Goal: Task Accomplishment & Management: Manage account settings

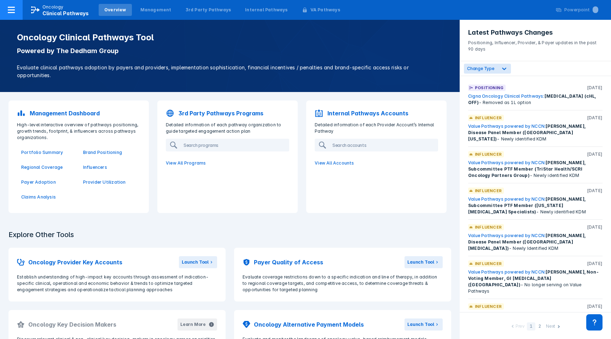
click at [13, 12] on icon at bounding box center [11, 10] width 7 height 6
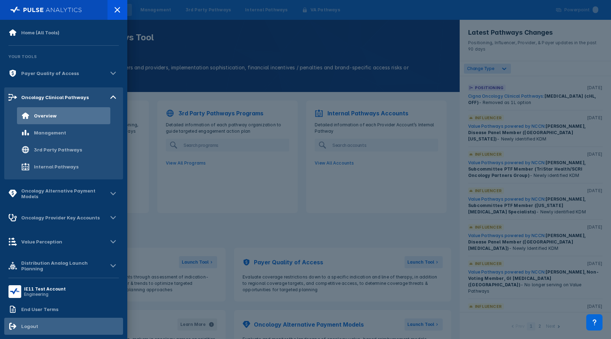
click at [26, 323] on div "Logout" at bounding box center [29, 326] width 17 height 6
